Goal: Navigation & Orientation: Find specific page/section

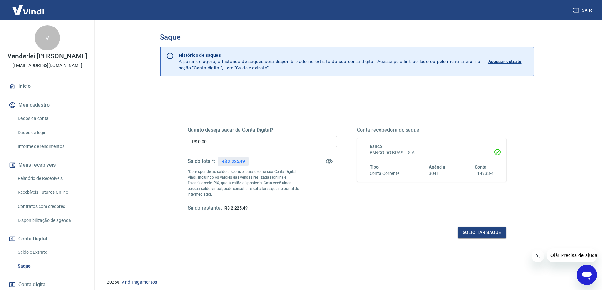
click at [34, 84] on link "Início" at bounding box center [47, 86] width 79 height 14
